Goal: Information Seeking & Learning: Understand process/instructions

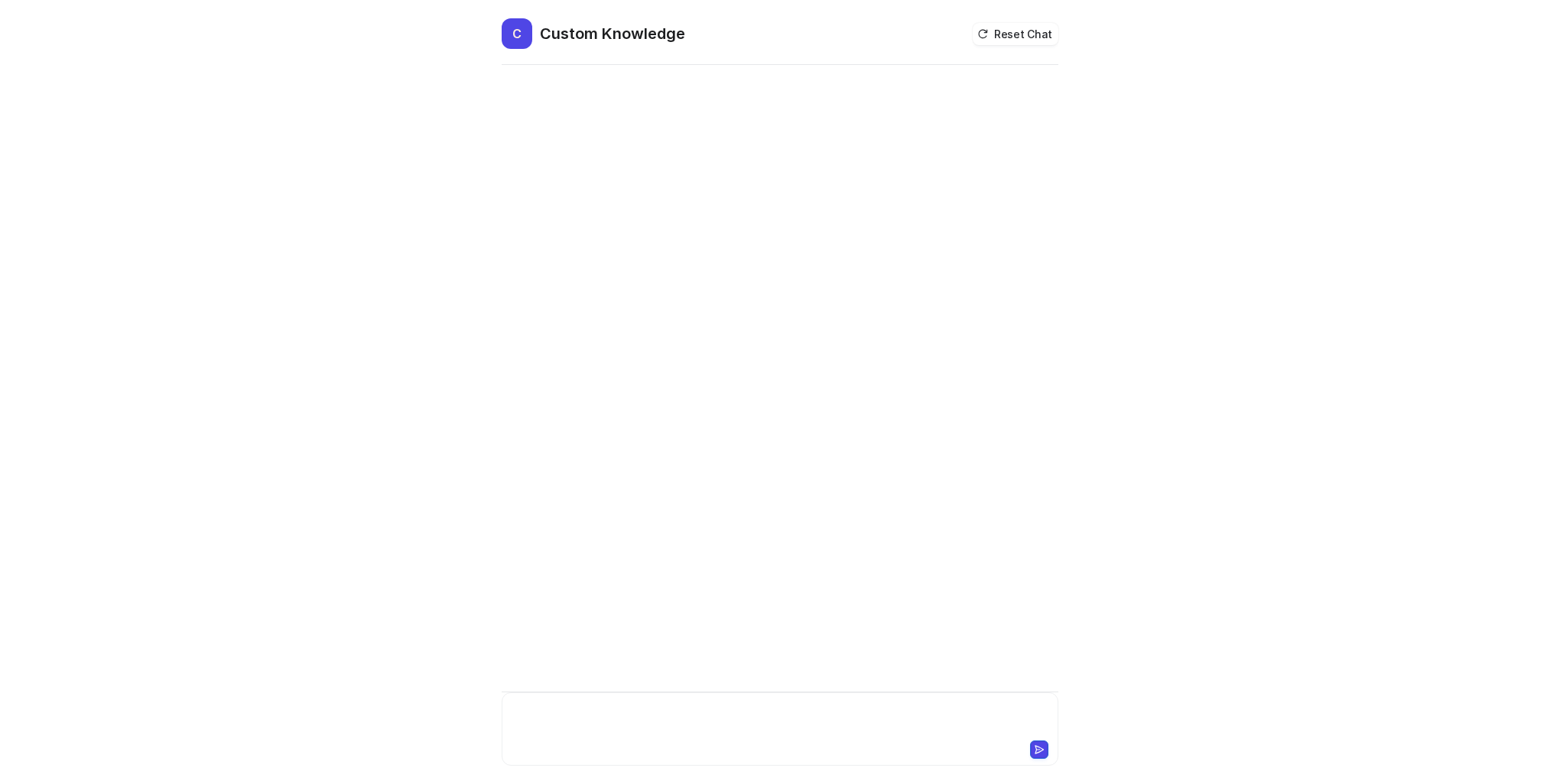
click at [605, 713] on div at bounding box center [780, 719] width 549 height 35
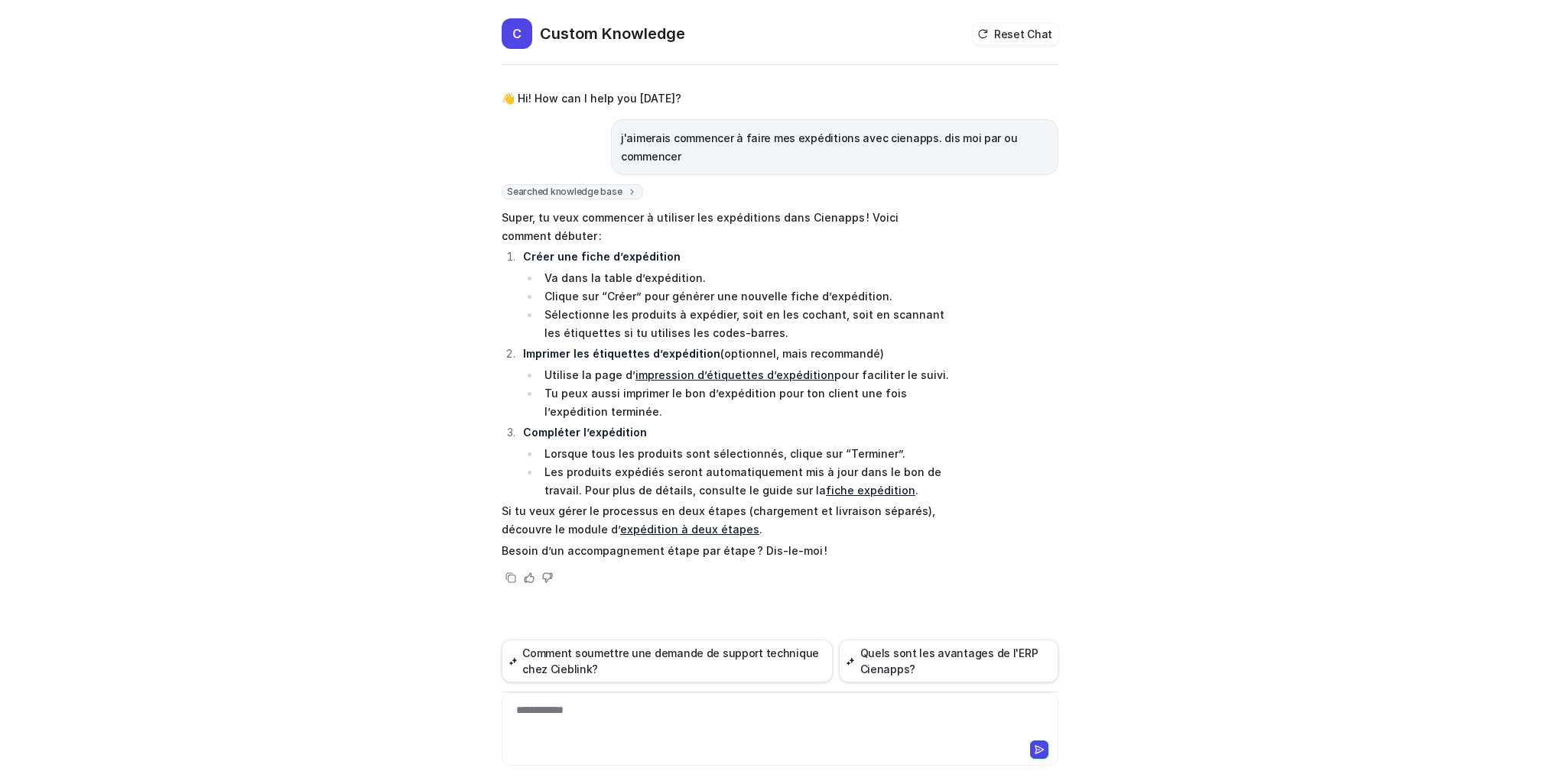
click at [705, 528] on link "expédition à deux étapes" at bounding box center [689, 530] width 140 height 13
drag, startPoint x: 599, startPoint y: 712, endPoint x: 452, endPoint y: 729, distance: 148.0
click at [452, 729] on div "C Custom Knowledge Reset Chat 👋 Hi! How can I help you [DATE]? j'aimerais comme…" at bounding box center [780, 392] width 1560 height 784
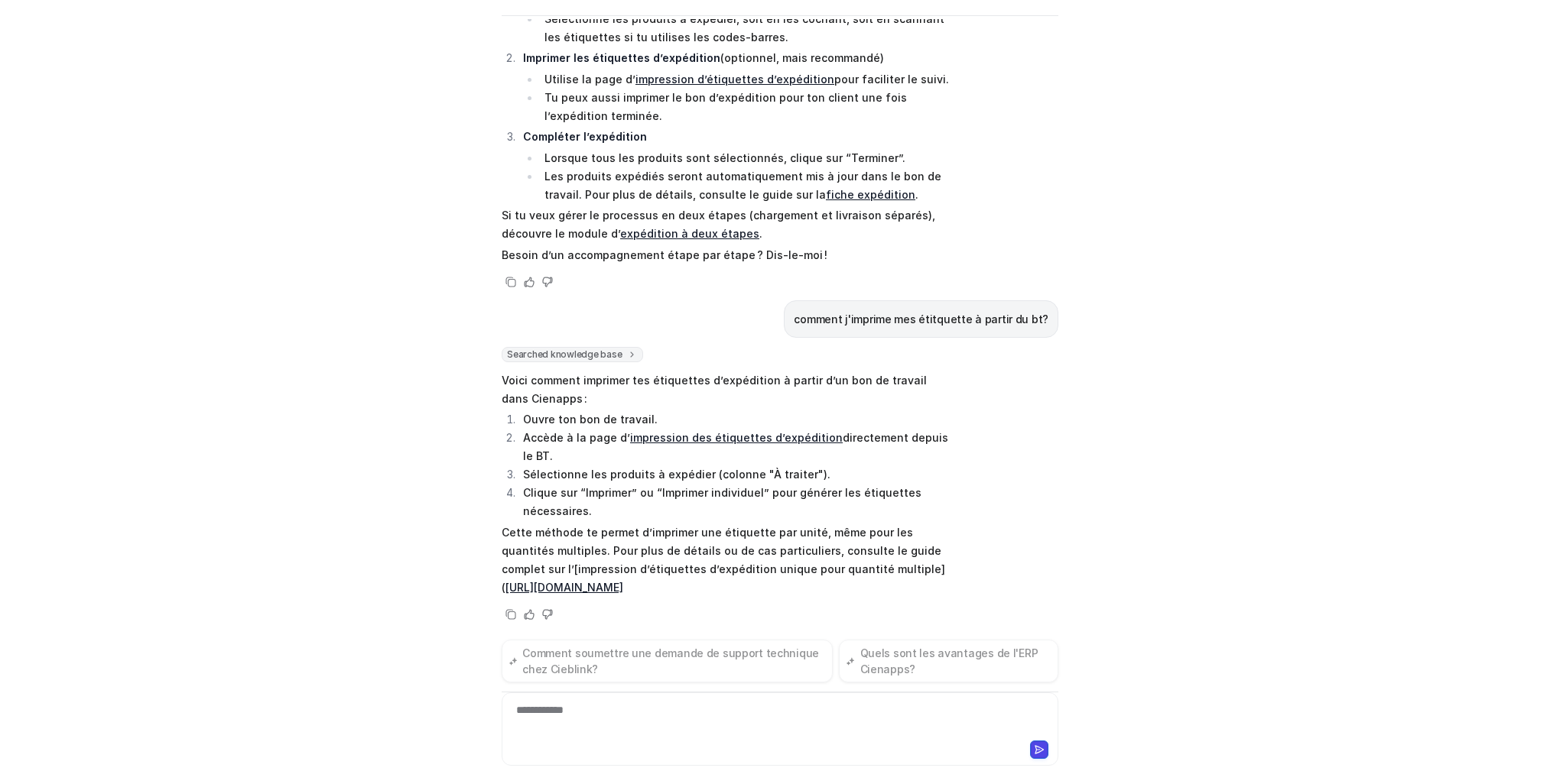
scroll to position [250, 0]
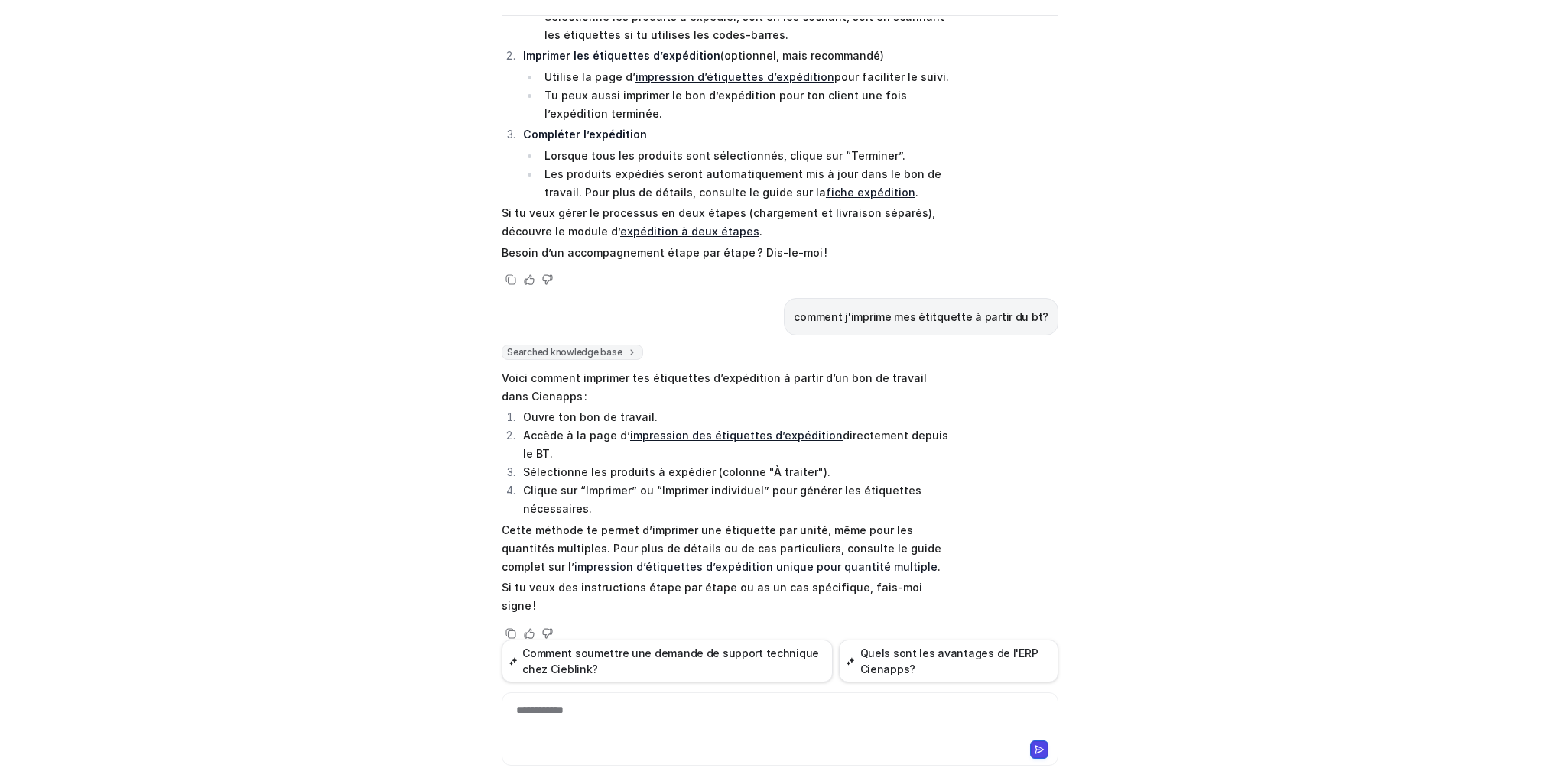
click at [725, 430] on link "impression des étiquettes d’expédition" at bounding box center [737, 436] width 213 height 13
click at [571, 706] on div "**********" at bounding box center [780, 719] width 549 height 35
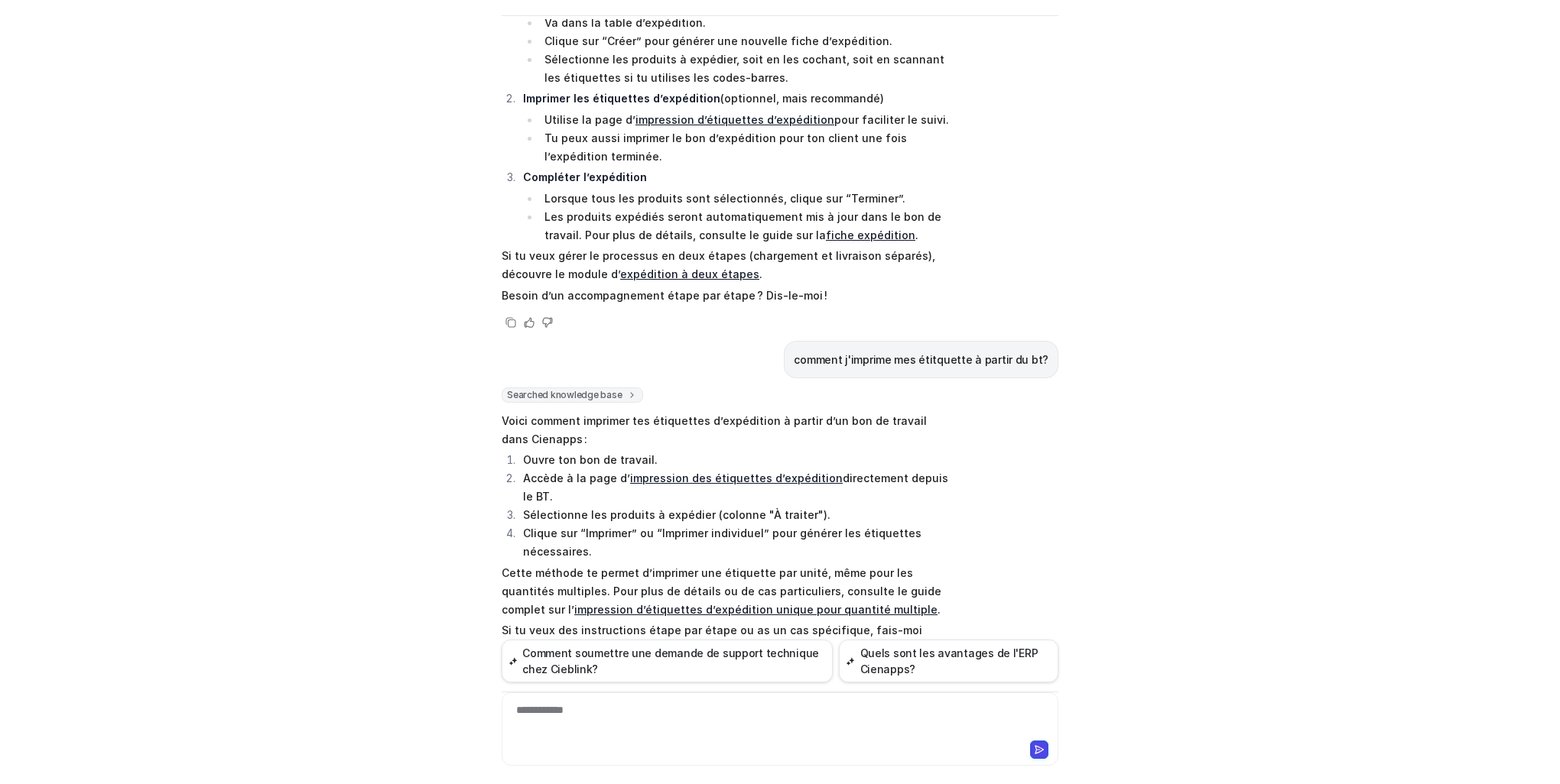
scroll to position [0, 0]
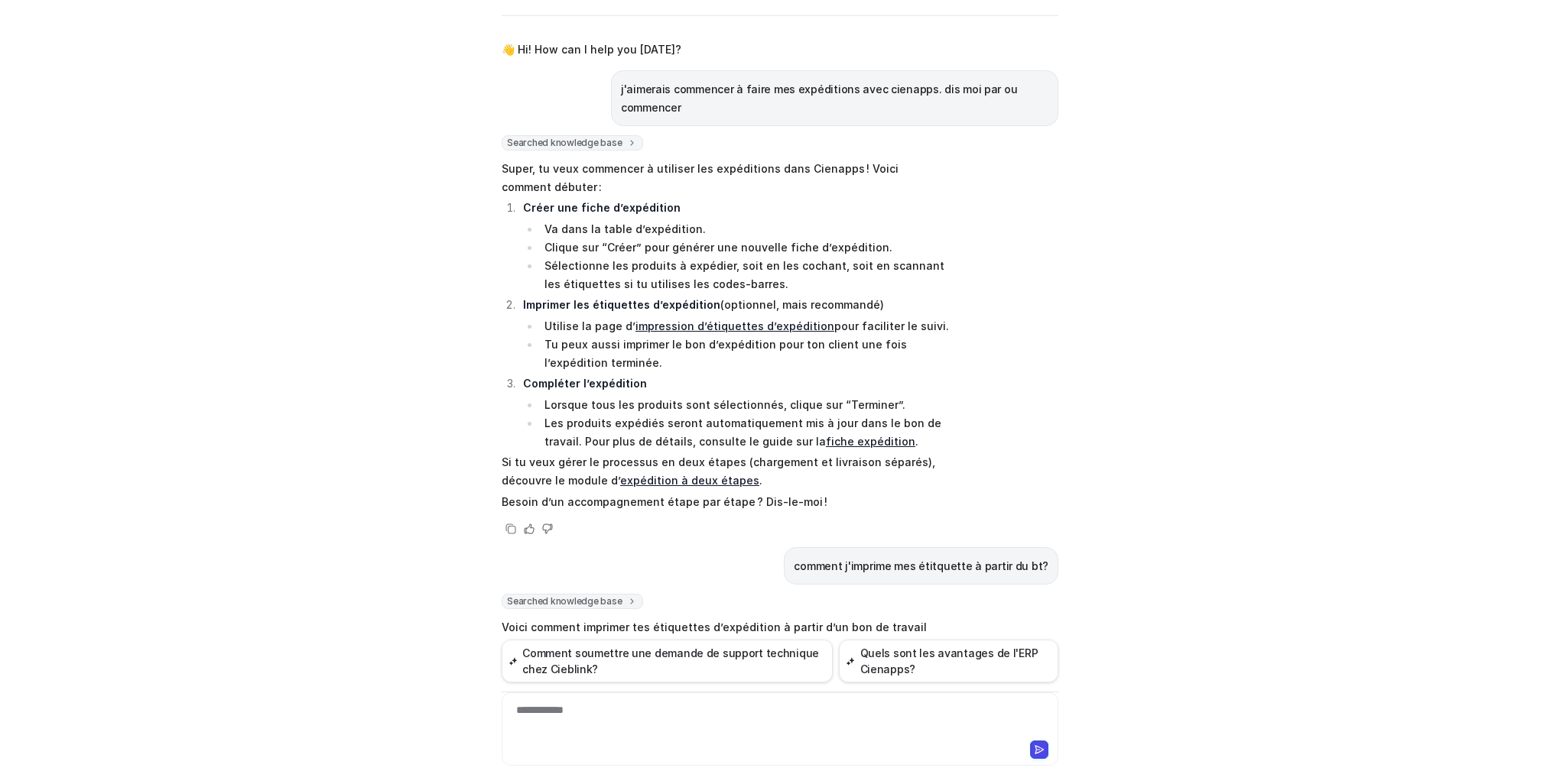
click at [738, 327] on link "impression d’étiquettes d’expédition" at bounding box center [734, 327] width 198 height 13
